Goal: Task Accomplishment & Management: Manage account settings

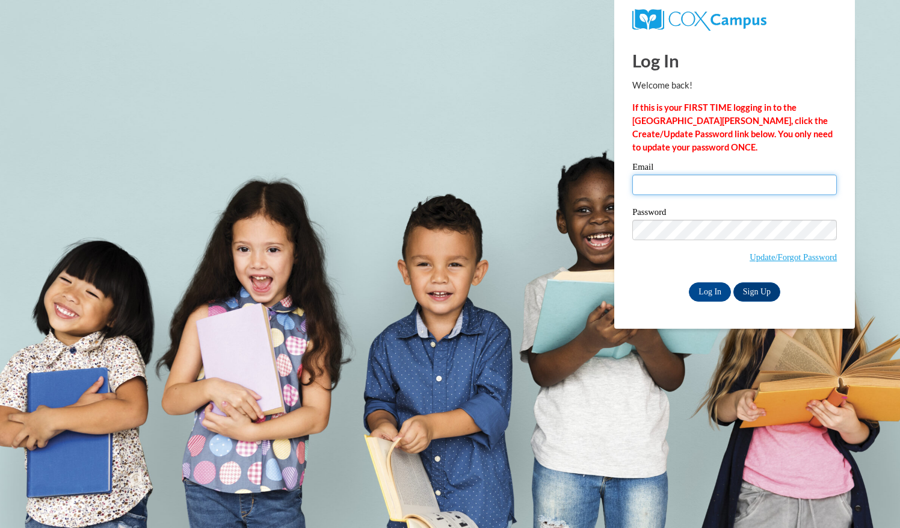
click at [668, 176] on input "Email" at bounding box center [735, 185] width 205 height 20
type input "hannah.haywood@barrow.k12.ga.us"
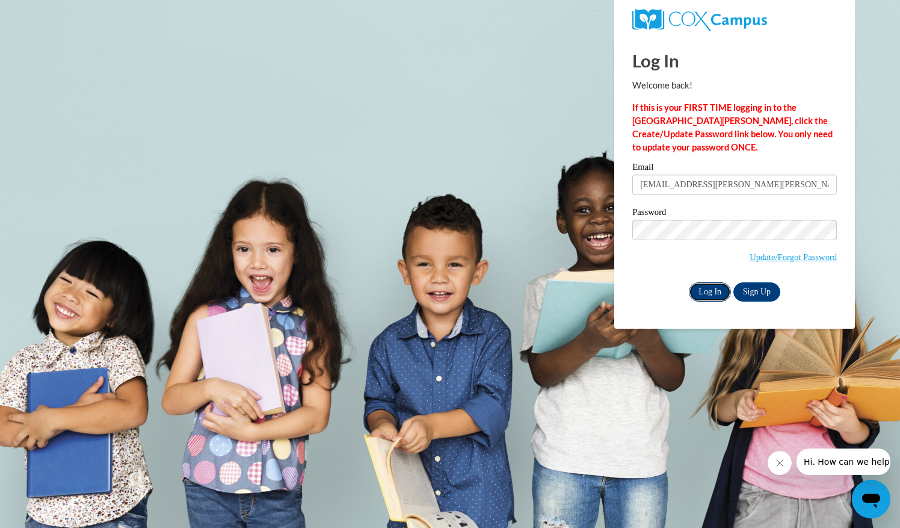
click at [707, 300] on input "Log In" at bounding box center [710, 291] width 42 height 19
